Goal: Task Accomplishment & Management: Manage account settings

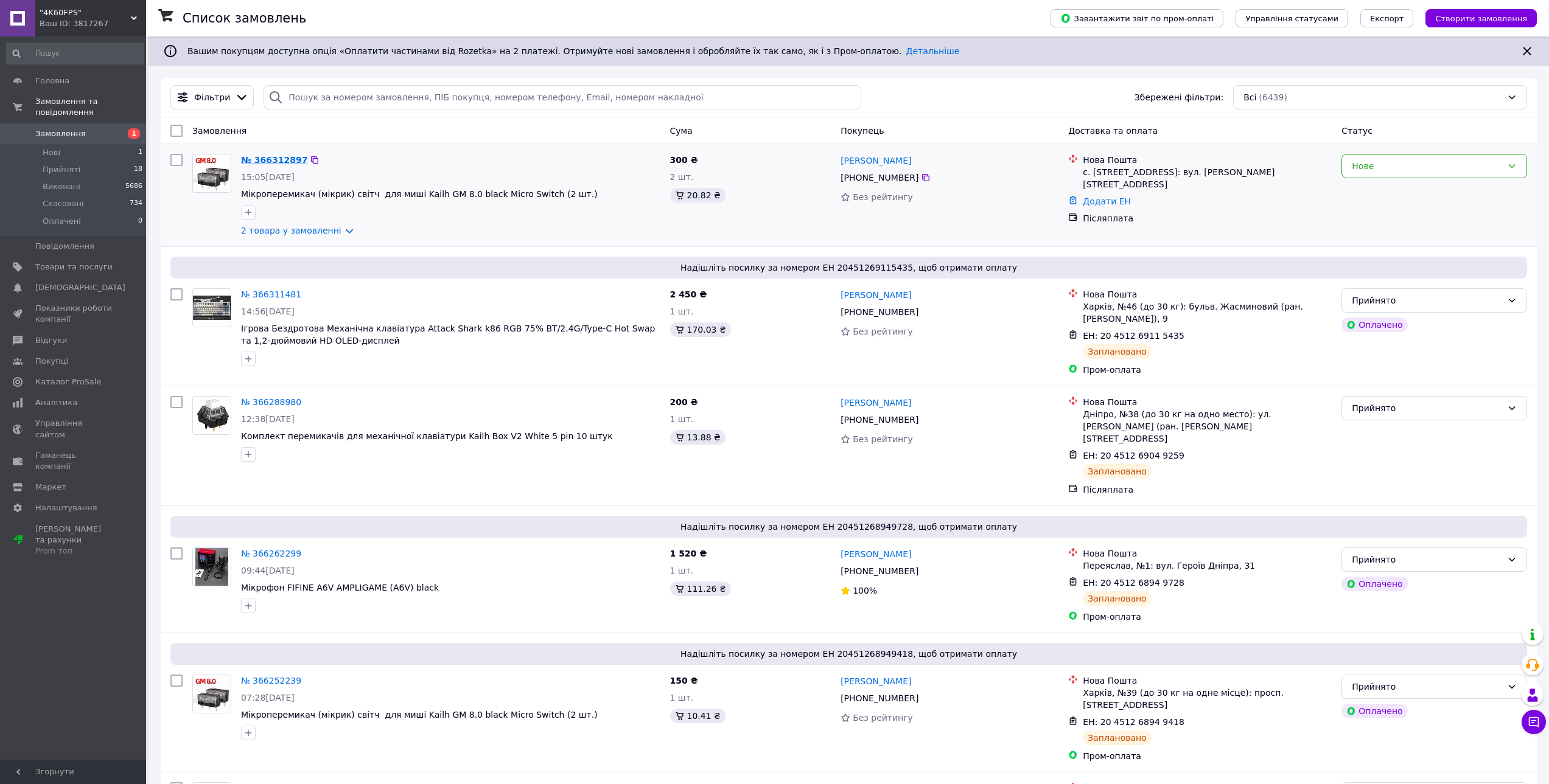
click at [268, 162] on link "№ 366312897" at bounding box center [273, 160] width 67 height 10
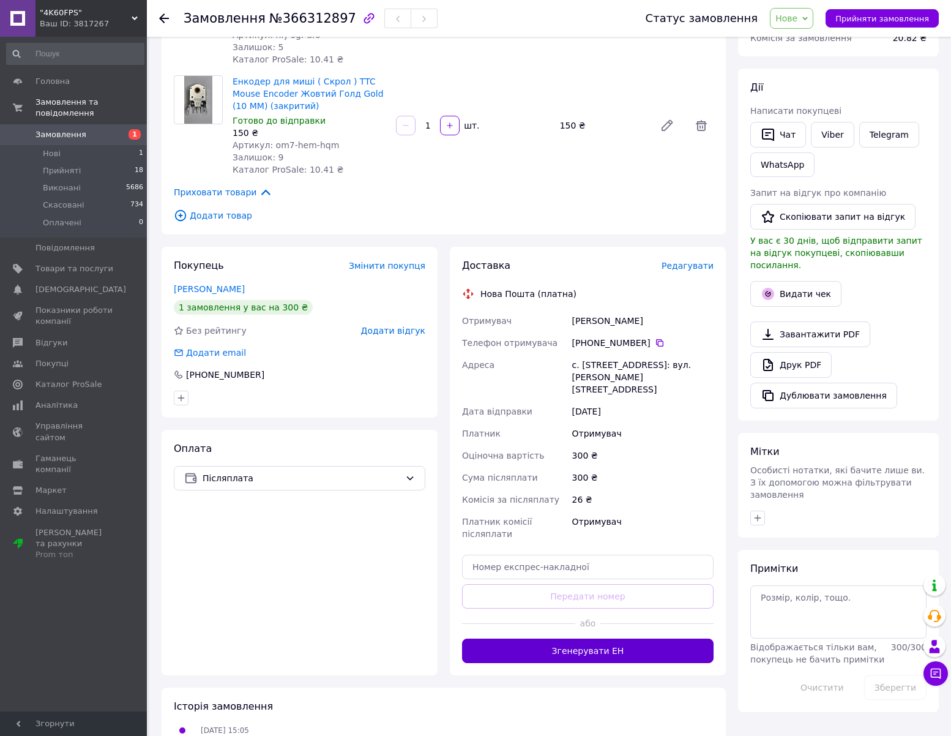
click at [631, 638] on button "Згенерувати ЕН" at bounding box center [588, 650] width 252 height 24
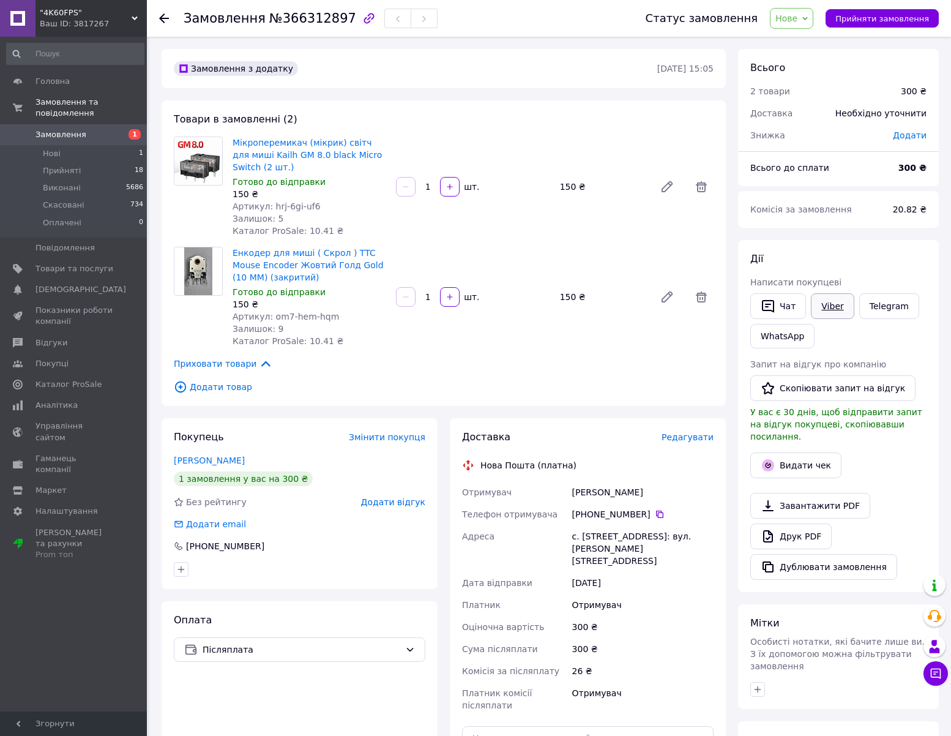
click at [838, 305] on link "Viber" at bounding box center [832, 306] width 43 height 26
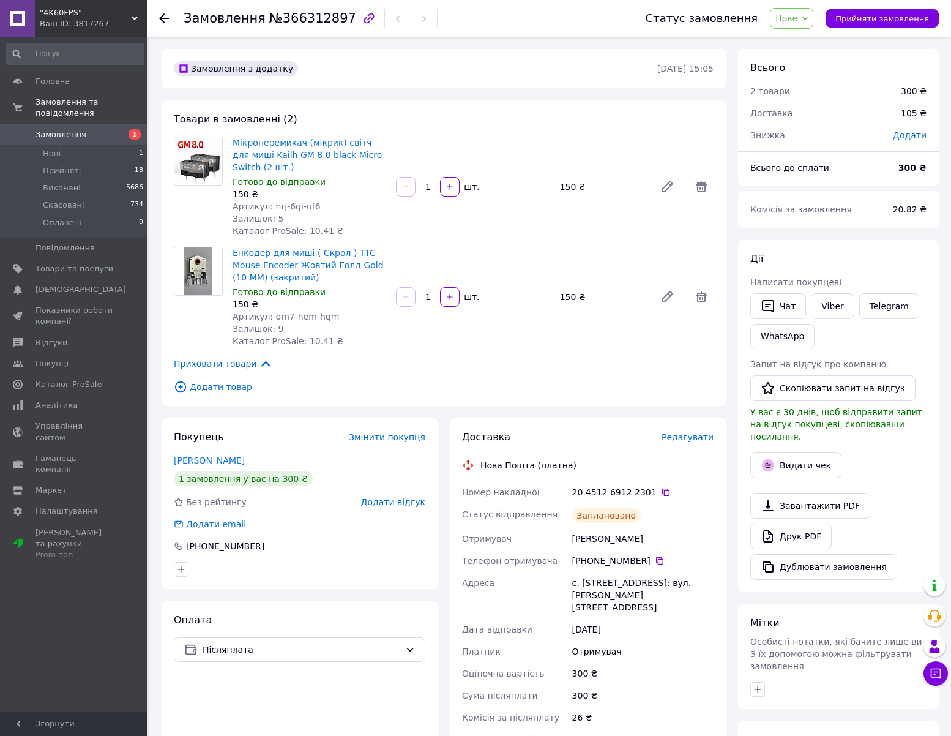
click at [310, 20] on span "№366312897" at bounding box center [312, 18] width 87 height 15
copy span "366312897"
drag, startPoint x: 248, startPoint y: 173, endPoint x: 224, endPoint y: 151, distance: 32.9
click at [224, 151] on div "Мікроперемикач (мікрик) світч для миші Kailh GM 8.0 black Micro Switch (2 шт.) …" at bounding box center [444, 186] width 550 height 100
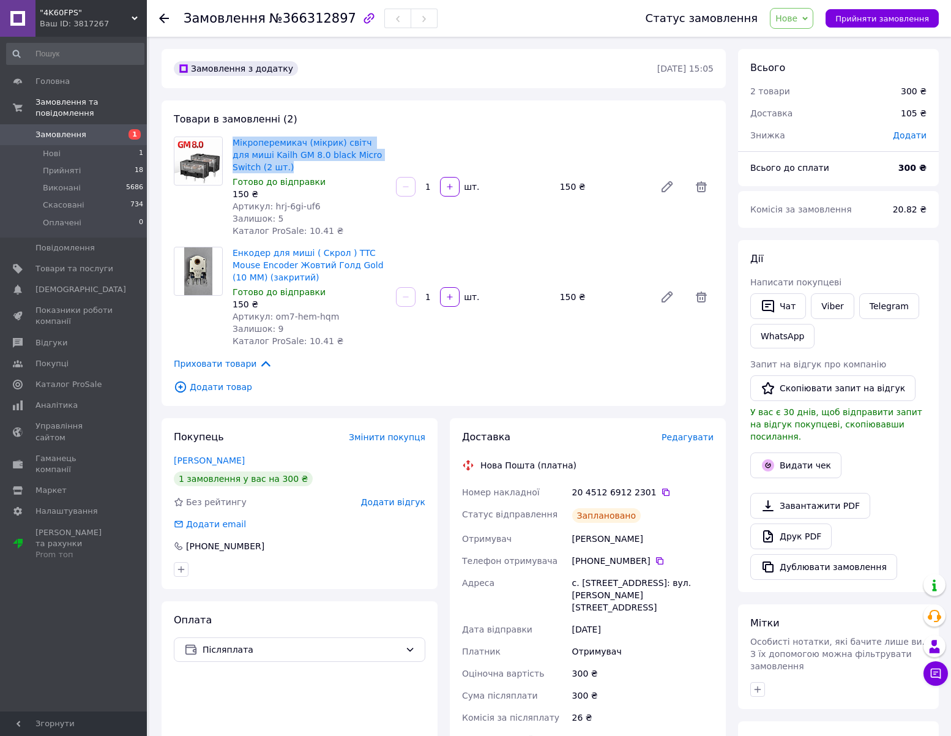
copy div "Мікроперемикач (мікрик) світч для миші Kailh GM 8.0 black Micro Switch (2 шт.)"
click at [242, 194] on div "150 ₴" at bounding box center [310, 194] width 154 height 12
copy div "150"
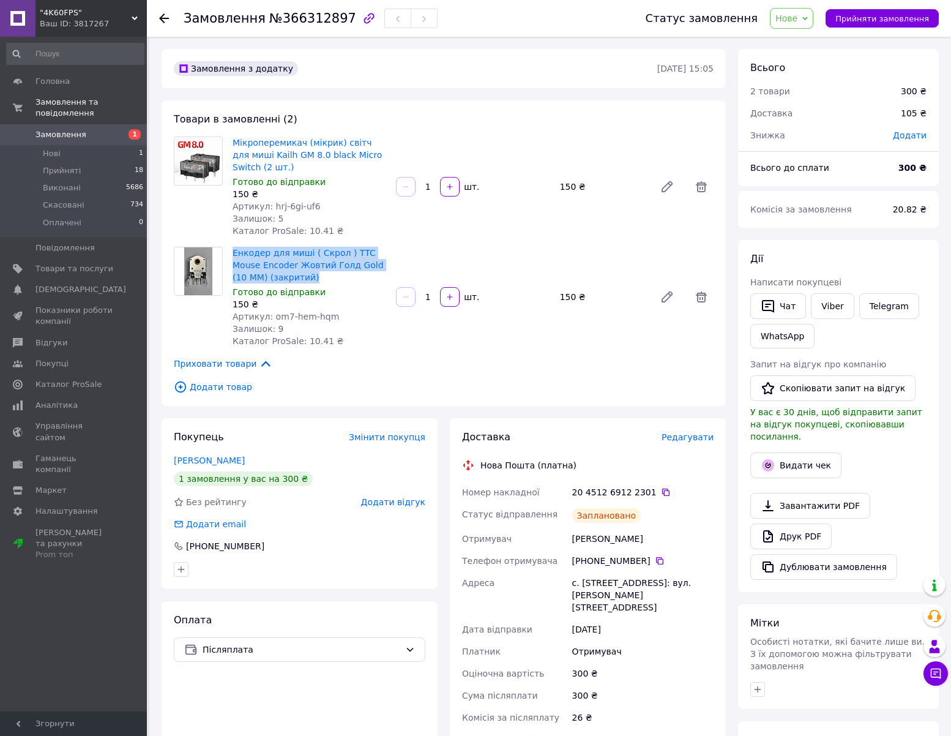
drag, startPoint x: 280, startPoint y: 277, endPoint x: 230, endPoint y: 255, distance: 55.6
click at [230, 255] on div "Енкодер для миші ( Скрол ) TTC Mouse Encoder Жовтий Голд Gold (10 MM) (закритий…" at bounding box center [309, 296] width 163 height 105
copy link "Енкодер для миші ( Скрол ) TTC Mouse Encoder Жовтий Голд Gold (10 MM) (закритий)"
click at [230, 303] on div "Енкодер для миші ( Скрол ) TTC Mouse Encoder Жовтий Голд Gold (10 MM) (закритий…" at bounding box center [309, 296] width 163 height 105
click at [241, 300] on div "150 ₴" at bounding box center [310, 304] width 154 height 12
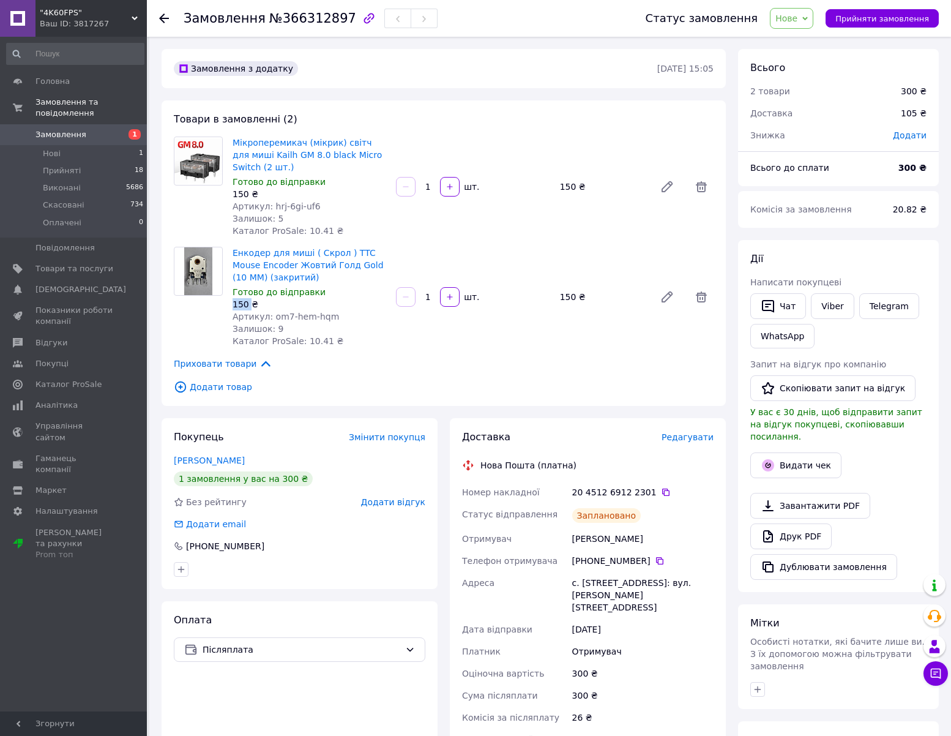
click at [241, 300] on div "150 ₴" at bounding box center [310, 304] width 154 height 12
copy div "150"
click at [661, 491] on icon at bounding box center [666, 492] width 10 height 10
click at [845, 308] on link "Viber" at bounding box center [832, 306] width 43 height 26
click at [655, 558] on icon at bounding box center [660, 561] width 10 height 10
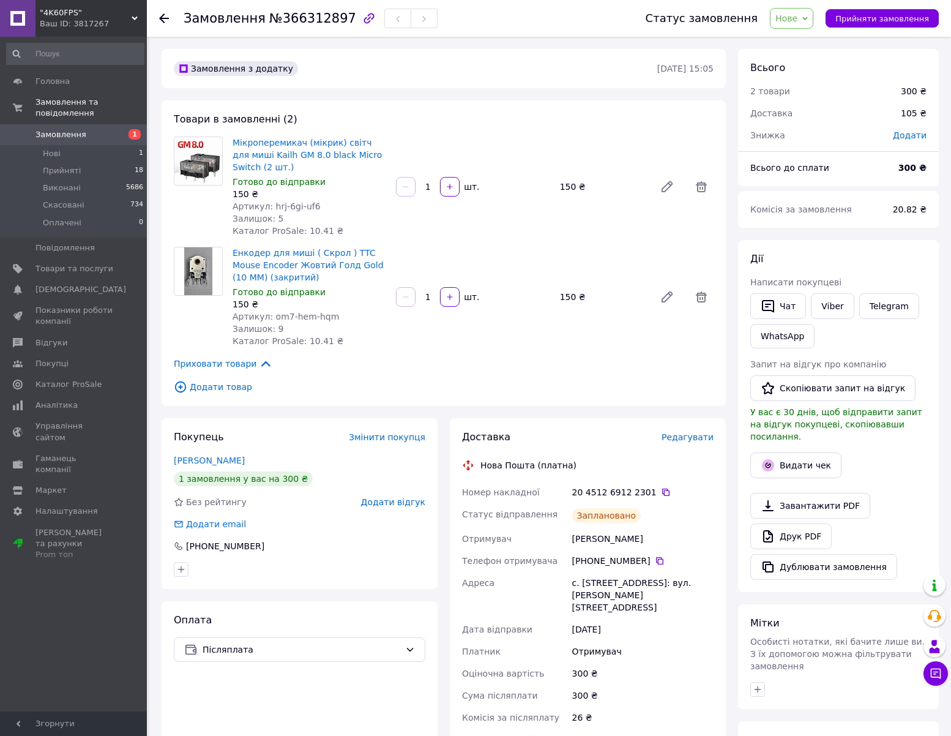
click at [797, 17] on span "Нове" at bounding box center [786, 18] width 22 height 10
click at [818, 39] on li "Прийнято" at bounding box center [799, 43] width 56 height 18
click at [311, 22] on span "№366312897" at bounding box center [312, 18] width 87 height 15
copy span "366312897"
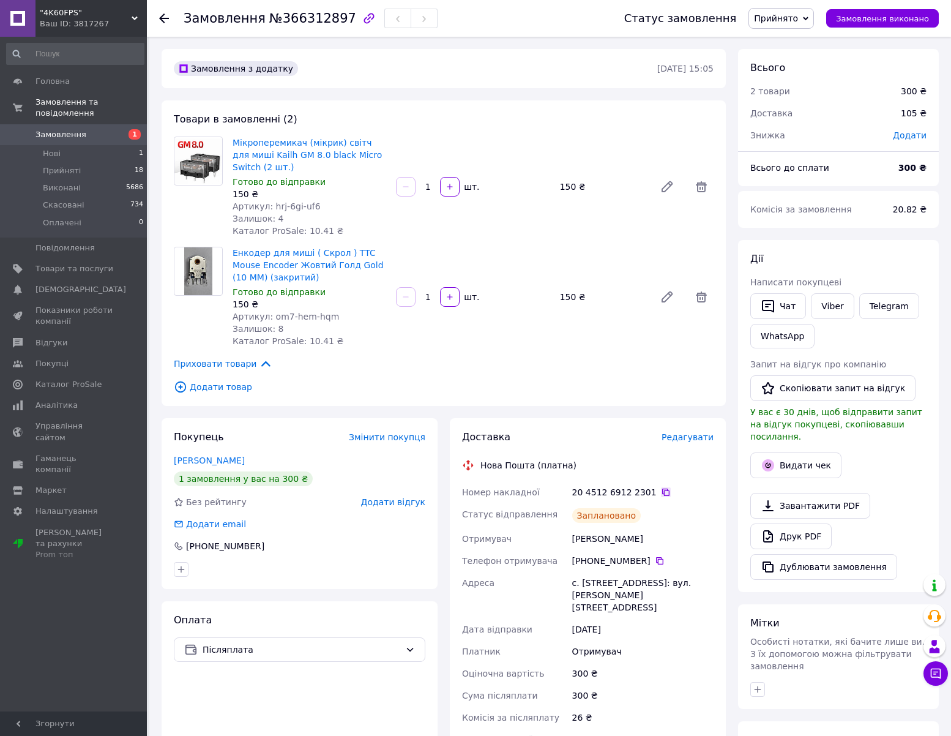
click at [662, 493] on icon at bounding box center [665, 491] width 7 height 7
click at [656, 561] on icon at bounding box center [659, 560] width 7 height 7
copy span "hrj-6gi-uf6"
drag, startPoint x: 298, startPoint y: 199, endPoint x: 269, endPoint y: 209, distance: 31.2
click at [269, 209] on div "Артикул: hrj-6gi-uf6" at bounding box center [310, 206] width 154 height 12
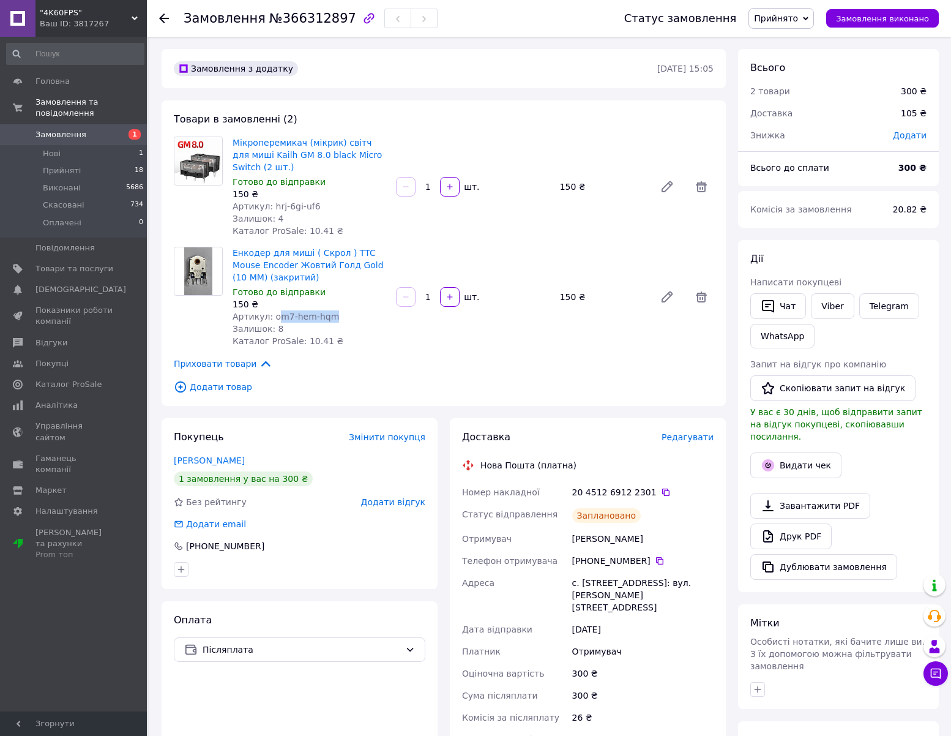
copy span "m7-hem-hqm"
copy span "om7-hem-hqm"
drag, startPoint x: 330, startPoint y: 318, endPoint x: 271, endPoint y: 314, distance: 59.5
click at [271, 314] on div "Артикул: om7-hem-hqm" at bounding box center [310, 316] width 154 height 12
click at [661, 494] on icon at bounding box center [666, 492] width 10 height 10
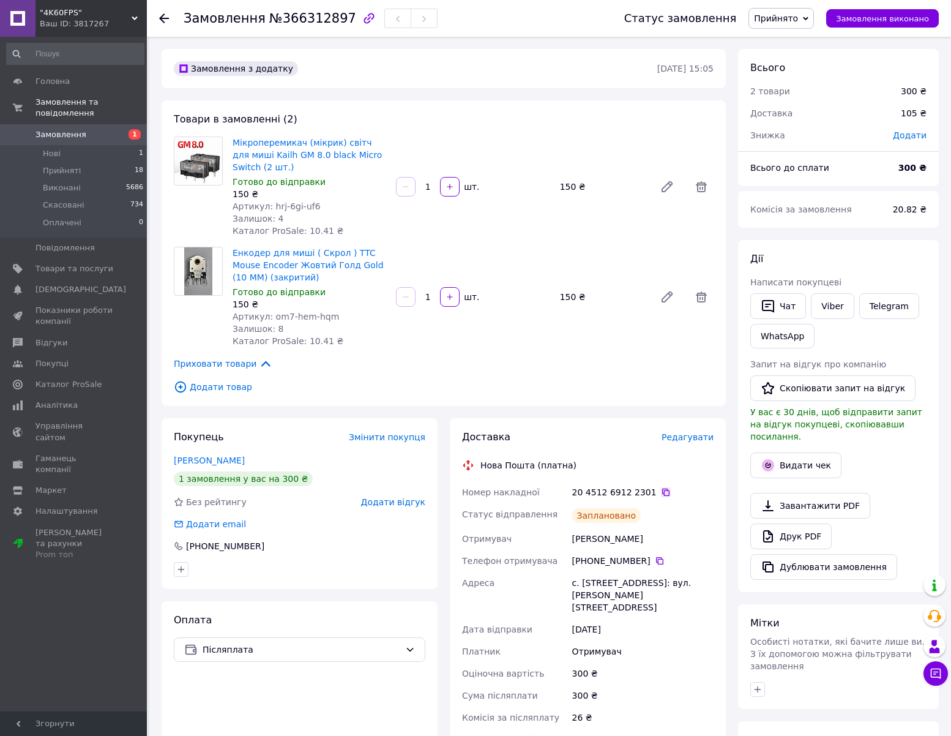
click at [661, 491] on icon at bounding box center [666, 492] width 10 height 10
click at [655, 561] on icon at bounding box center [660, 561] width 10 height 10
click at [579, 539] on div "Прядко Дмитро" at bounding box center [643, 539] width 146 height 22
copy div "Прядко"
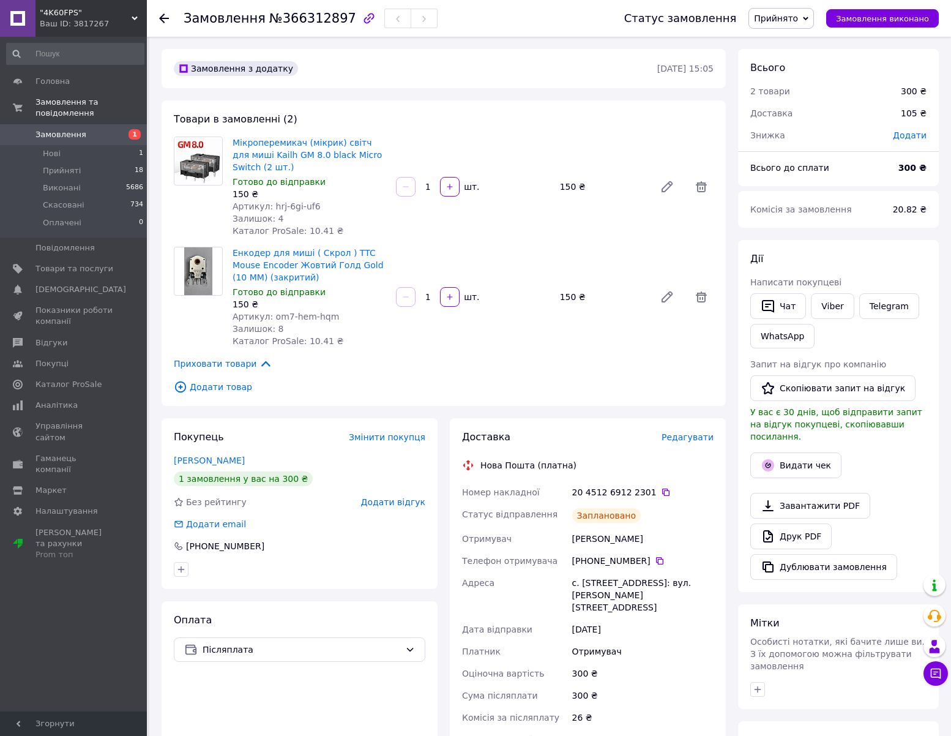
click at [620, 538] on div "Прядко Дмитро" at bounding box center [643, 539] width 146 height 22
click at [620, 537] on div "Прядко Дмитро" at bounding box center [643, 539] width 146 height 22
click at [585, 583] on div "с. [STREET_ADDRESS]: вул. [PERSON_NAME][STREET_ADDRESS]" at bounding box center [643, 595] width 146 height 47
drag, startPoint x: 718, startPoint y: 583, endPoint x: 616, endPoint y: 575, distance: 103.1
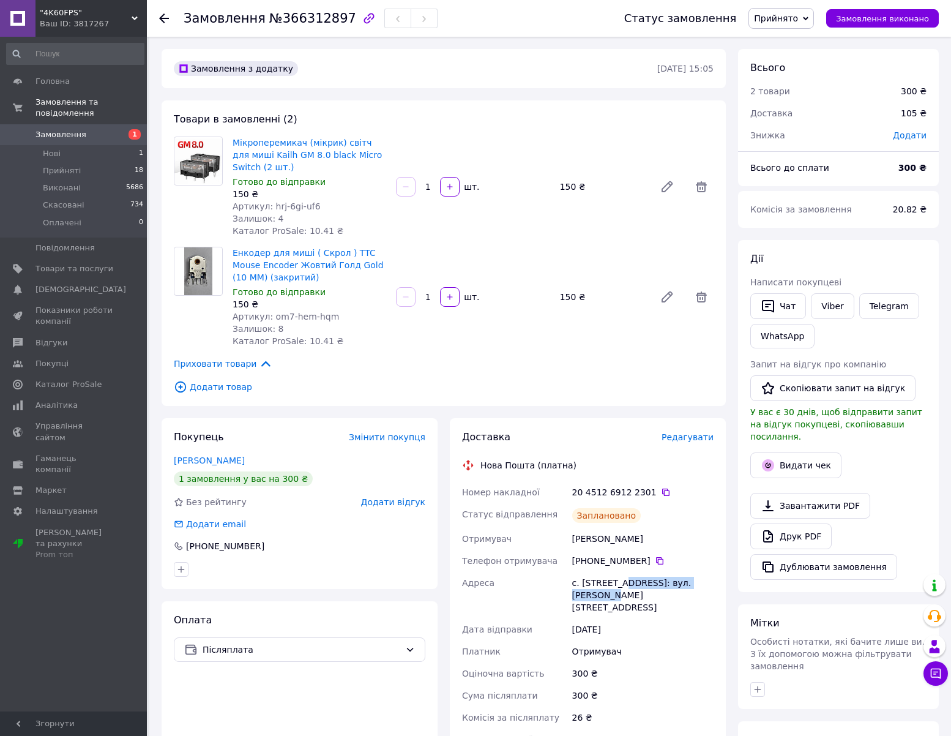
click at [616, 575] on div "Доставка Редагувати Нова Пошта (платна) Номер накладної 20 4512 6912 2301   Ста…" at bounding box center [588, 624] width 276 height 413
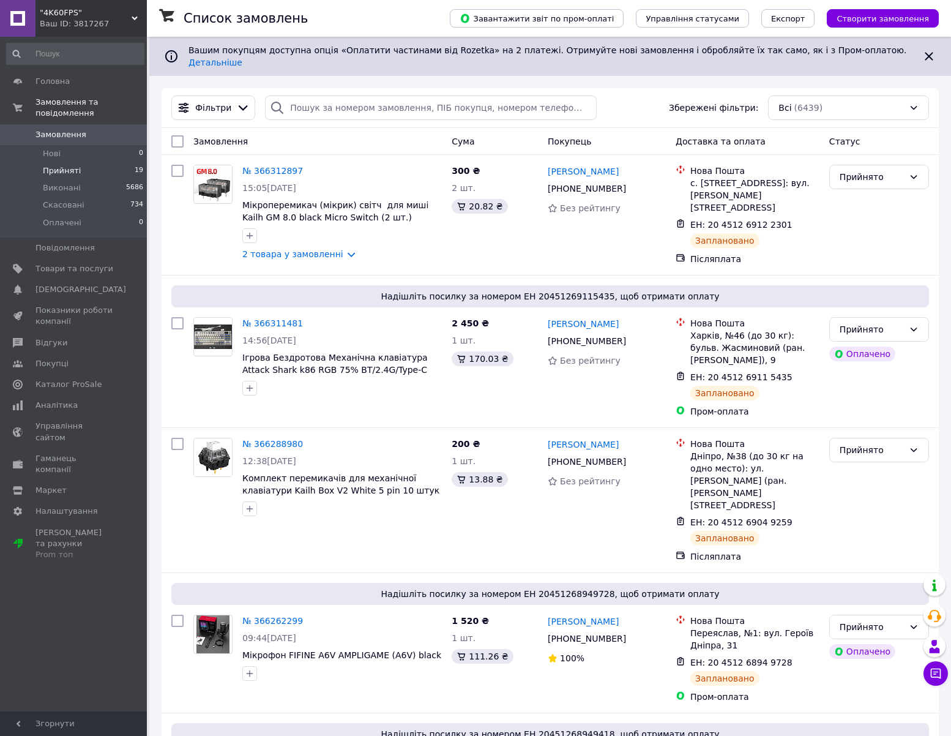
click at [100, 162] on li "Прийняті 19" at bounding box center [75, 170] width 151 height 17
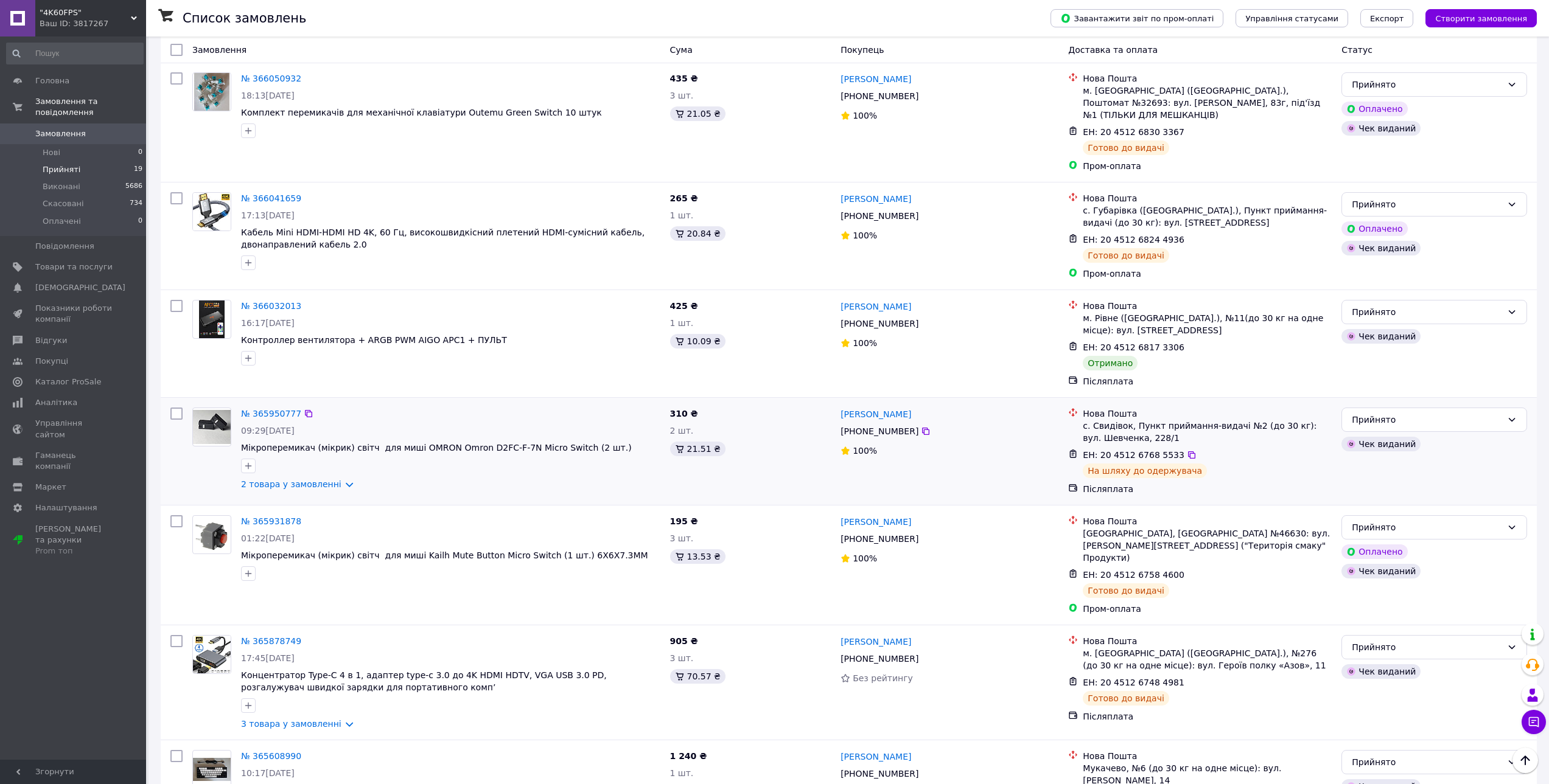
scroll to position [1516, 0]
drag, startPoint x: 1420, startPoint y: 700, endPoint x: 1414, endPoint y: 703, distance: 6.7
click at [954, 730] on div "Прийнято" at bounding box center [1426, 760] width 150 height 13
click at [954, 723] on li "Виконано" at bounding box center [1433, 724] width 184 height 22
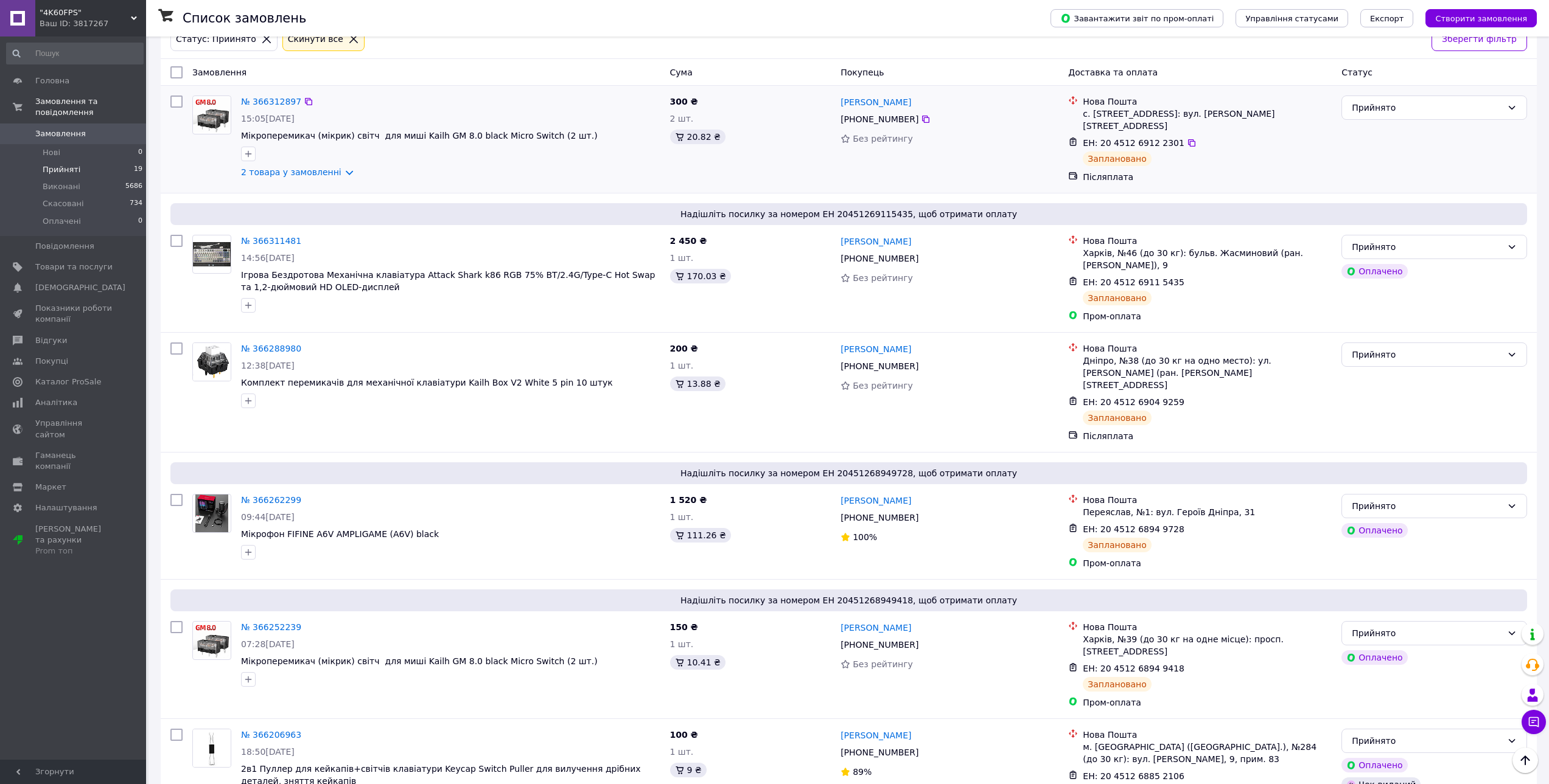
scroll to position [0, 0]
